Goal: Communication & Community: Answer question/provide support

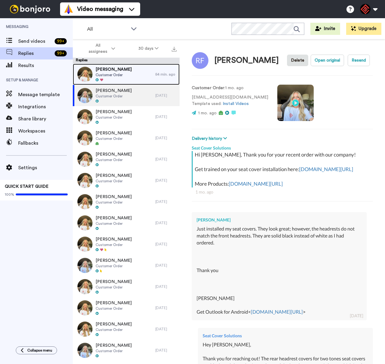
drag, startPoint x: 142, startPoint y: 69, endPoint x: 139, endPoint y: 65, distance: 4.5
click at [142, 69] on div "[PERSON_NAME] Customer Order" at bounding box center [114, 74] width 82 height 21
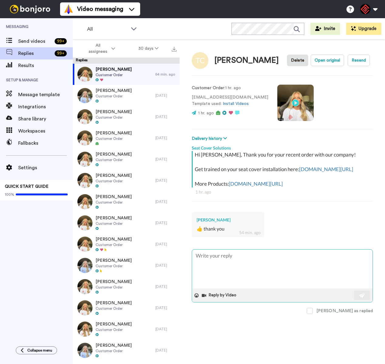
click at [255, 272] on textarea at bounding box center [282, 268] width 180 height 39
type textarea "x"
type textarea "T"
type textarea "x"
type textarea "Th"
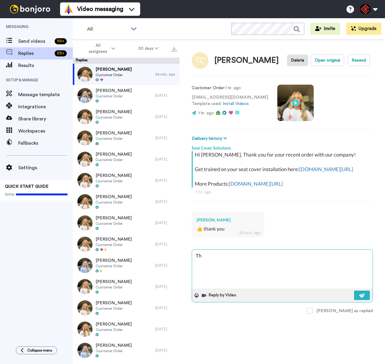
type textarea "x"
type textarea "Tha"
type textarea "x"
type textarea "Than"
type textarea "x"
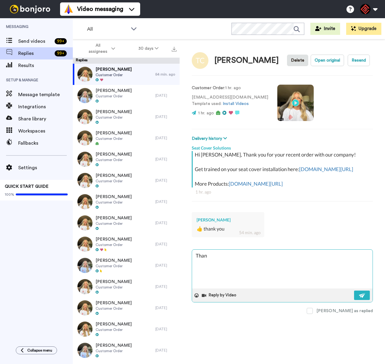
type textarea "Thank"
type textarea "x"
type textarea "Thank"
type textarea "x"
type textarea "Thank y"
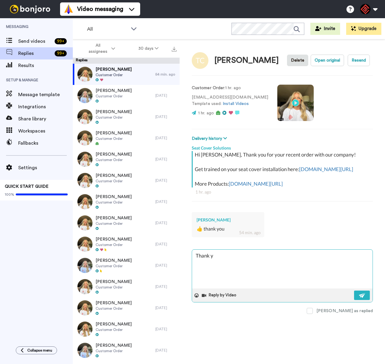
type textarea "x"
type textarea "Thank"
type textarea "x"
type textarea "Thank Y"
type textarea "x"
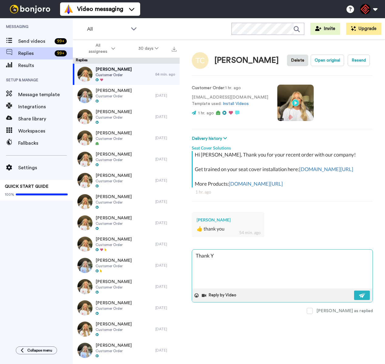
type textarea "Thank [PERSON_NAME]"
type textarea "x"
type textarea "Thank YOU"
type textarea "x"
type textarea "Thank YOU!"
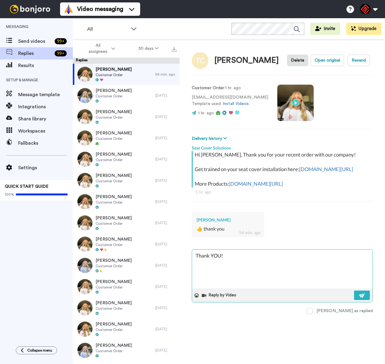
type textarea "x"
type textarea "Thank YOU!"
click at [357, 300] on button at bounding box center [362, 294] width 16 height 9
type textarea "x"
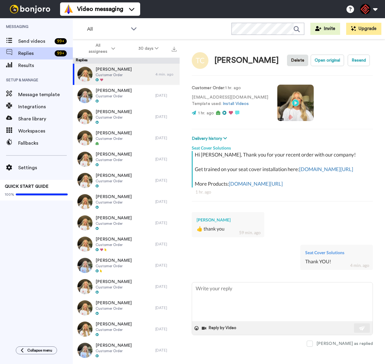
type textarea "x"
